Goal: Transaction & Acquisition: Purchase product/service

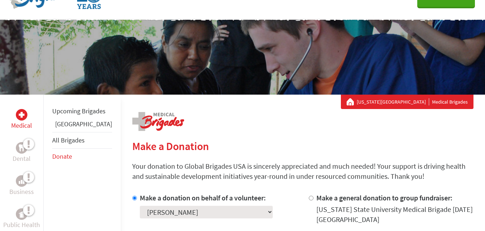
scroll to position [40, 0]
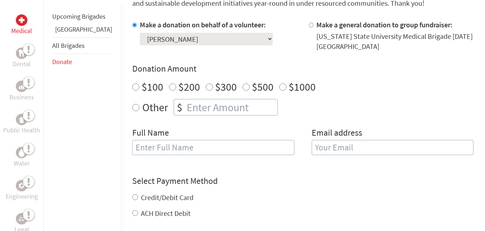
click at [198, 120] on div "Make a donation on behalf of a volunteer: Select a volunteer... [PERSON_NAME] […" at bounding box center [302, 92] width 341 height 144
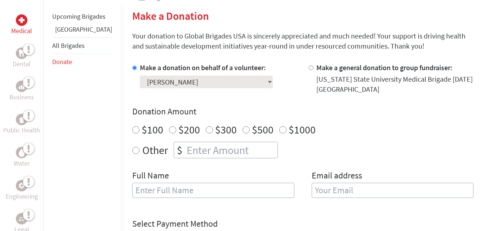
scroll to position [0, 0]
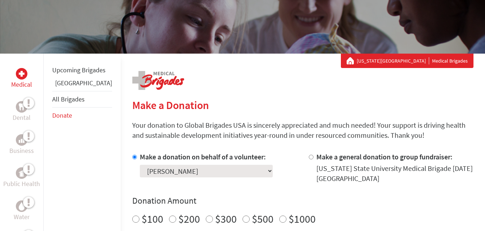
scroll to position [82, 0]
